Goal: Check status: Check status

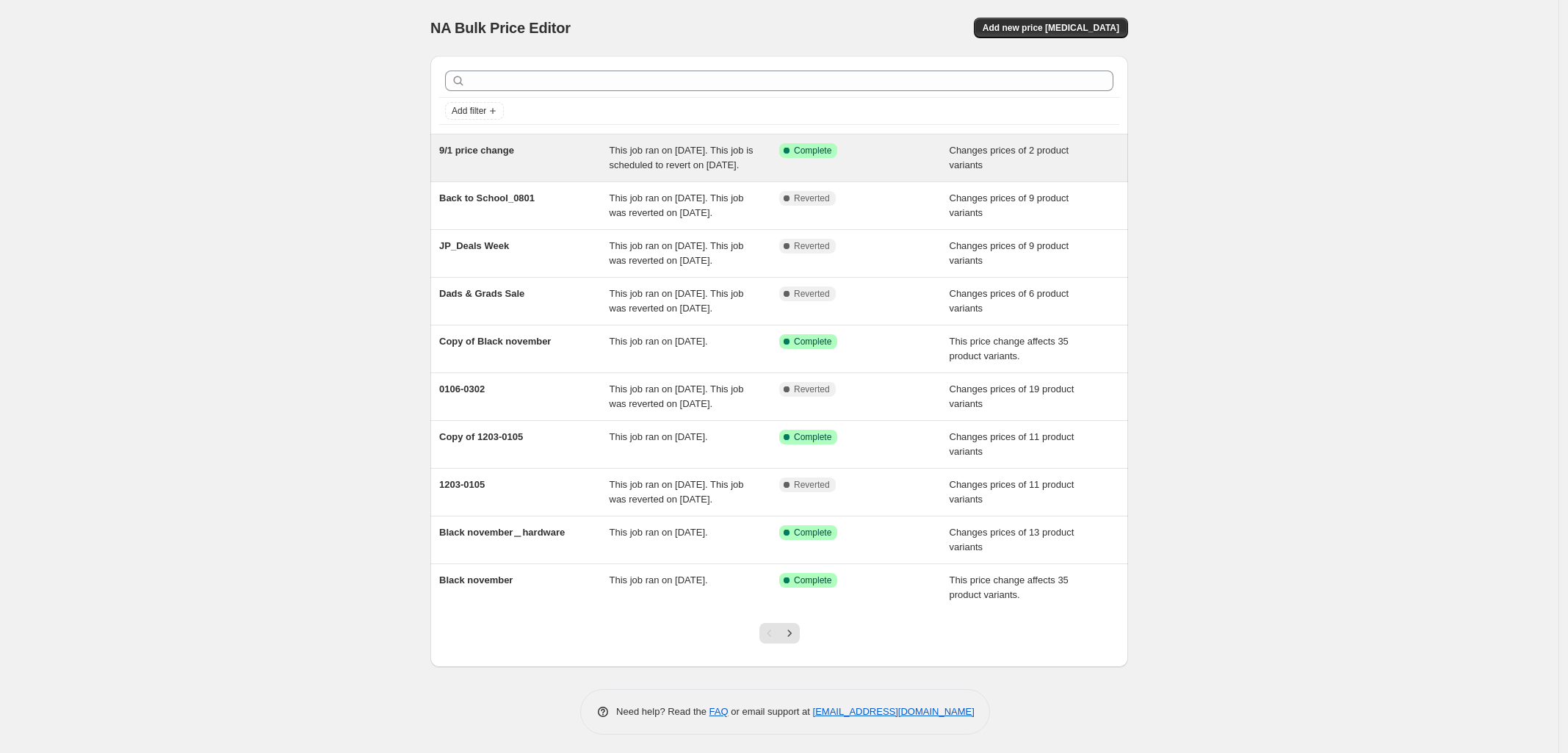
click at [662, 160] on span "This job ran on [DATE]. This job is scheduled to revert on [DATE]." at bounding box center [682, 157] width 144 height 26
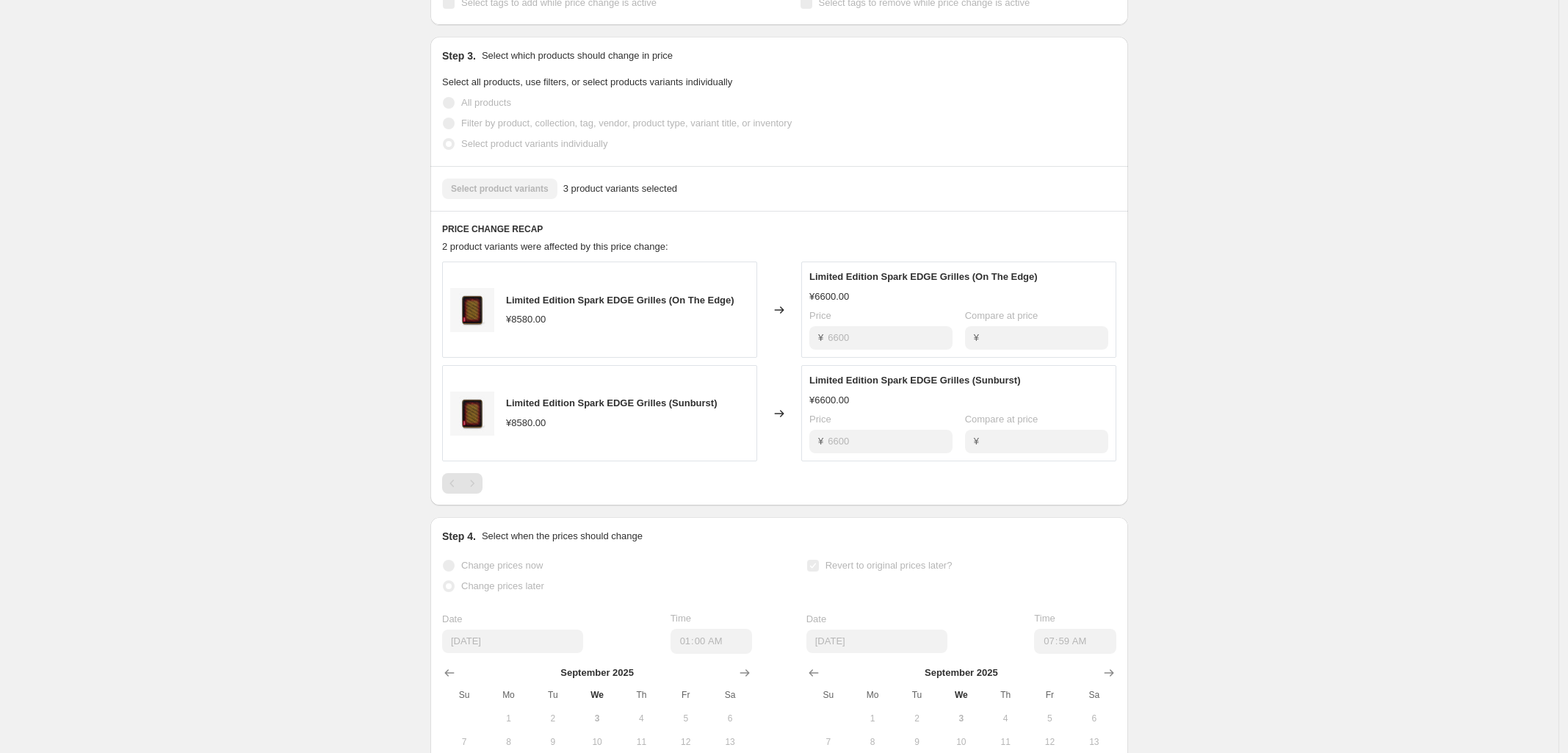
scroll to position [551, 0]
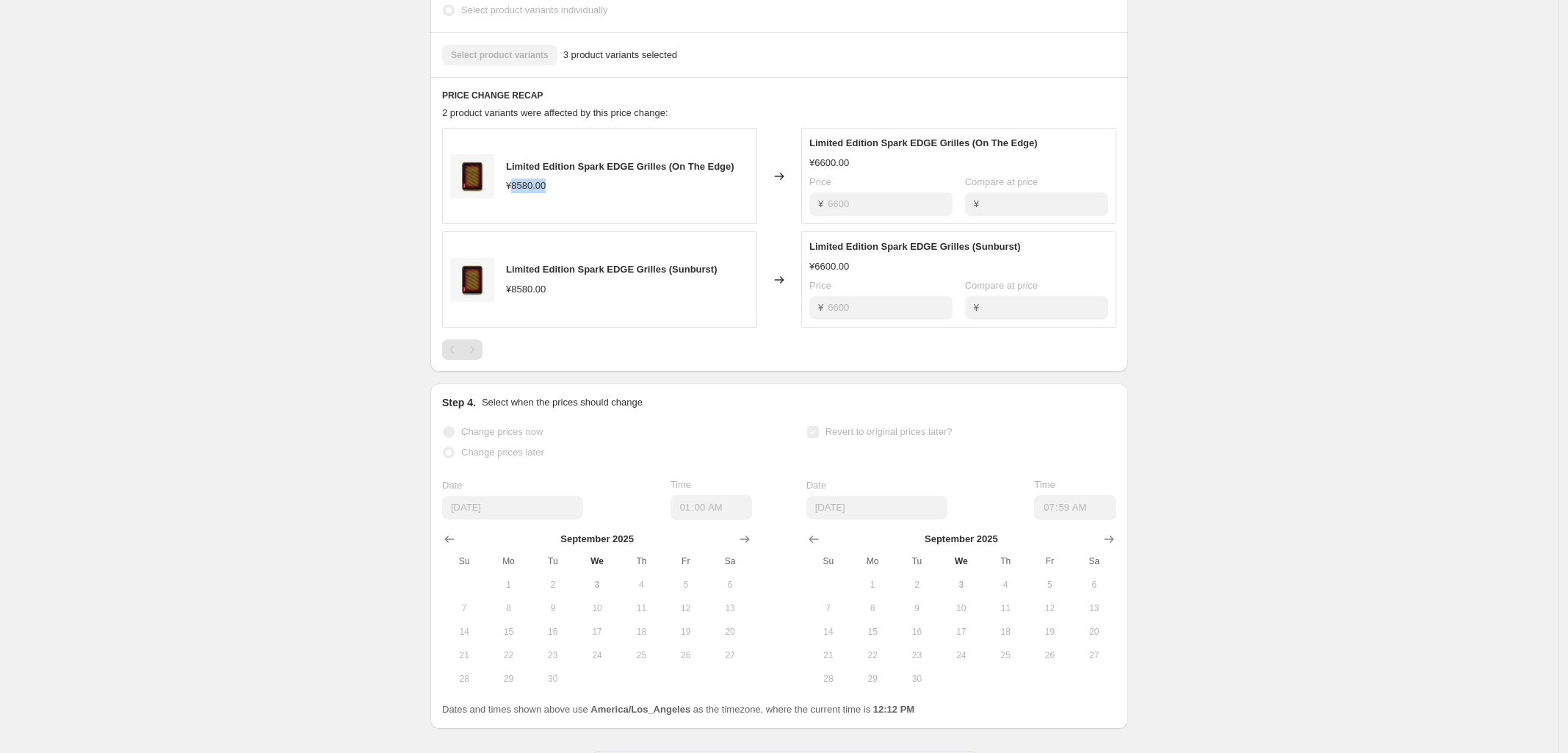
drag, startPoint x: 559, startPoint y: 208, endPoint x: 516, endPoint y: 205, distance: 43.1
click at [516, 194] on div "¥8580.00" at bounding box center [619, 186] width 228 height 15
copy div "8580.00"
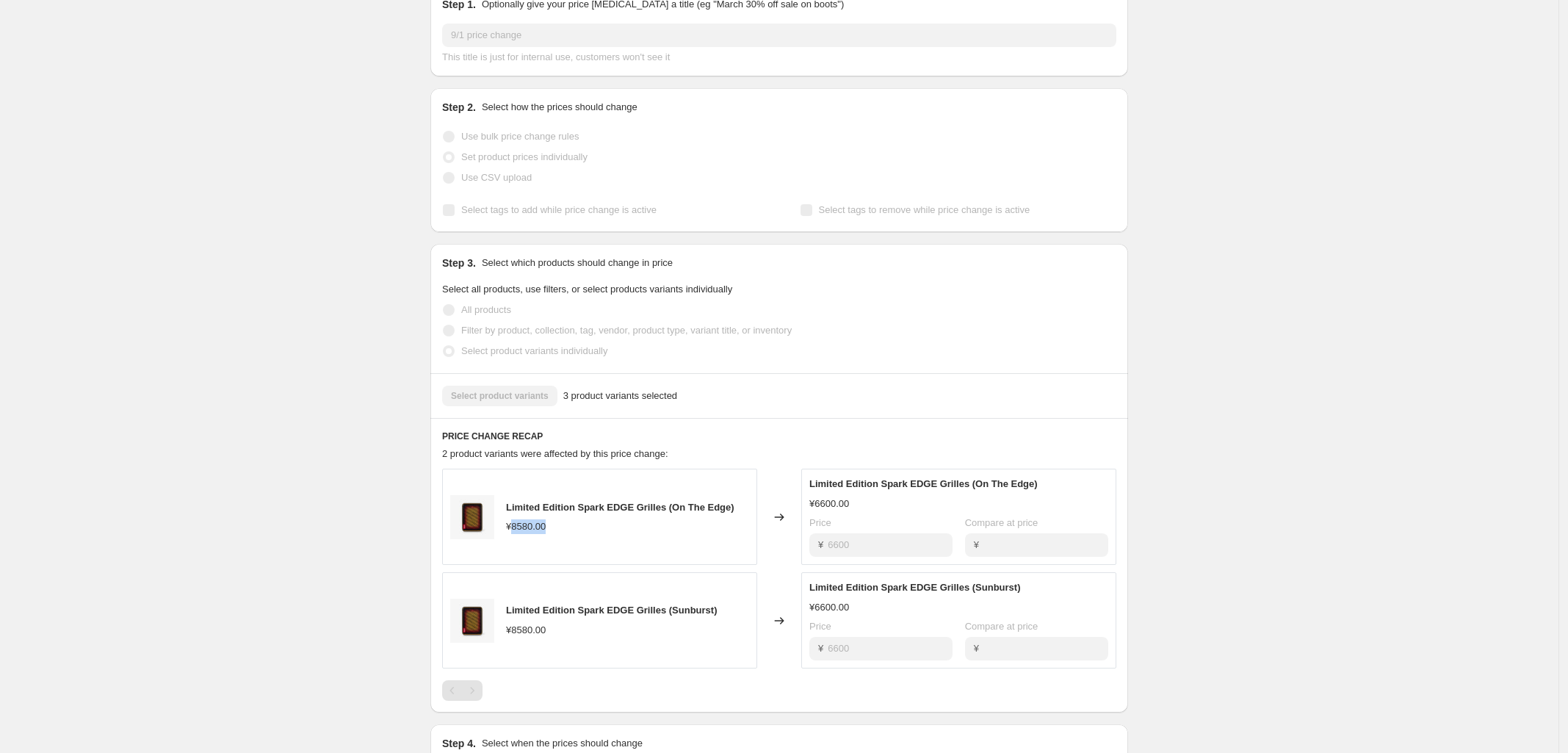
scroll to position [0, 0]
